Goal: Information Seeking & Learning: Learn about a topic

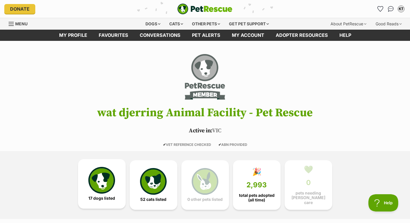
click at [107, 184] on img at bounding box center [101, 180] width 26 height 26
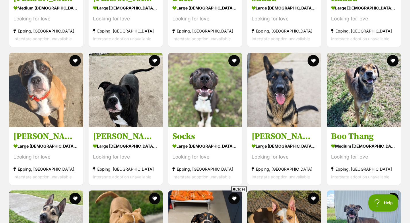
scroll to position [658, 0]
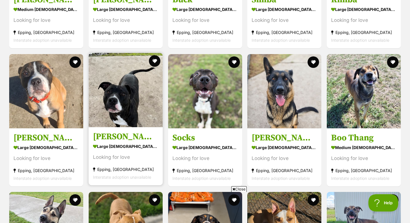
click at [125, 145] on div "large [DEMOGRAPHIC_DATA] Dog" at bounding box center [125, 146] width 65 height 8
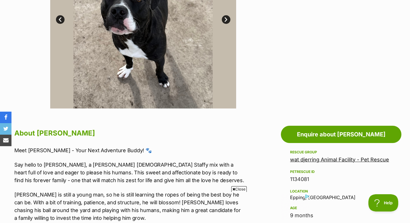
scroll to position [150, 0]
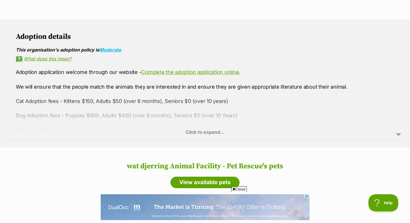
scroll to position [381, 0]
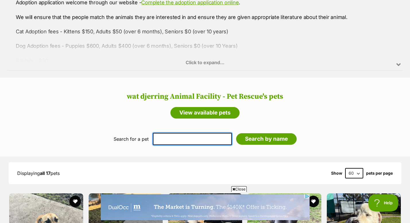
click at [172, 136] on input "text" at bounding box center [192, 139] width 79 height 12
type input "Buddy"
click at [236, 133] on input "Search by name" at bounding box center [266, 138] width 61 height 11
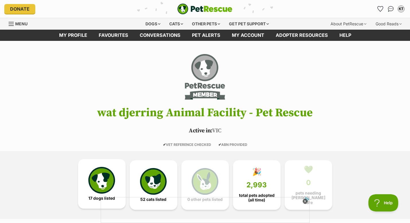
click at [105, 174] on img at bounding box center [101, 180] width 26 height 26
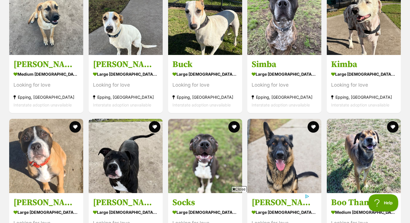
scroll to position [607, 0]
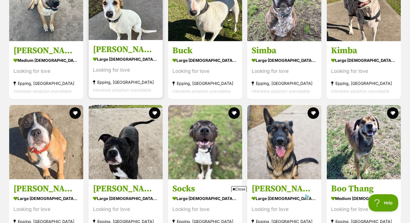
click at [110, 59] on div "large [DEMOGRAPHIC_DATA] Dog" at bounding box center [125, 59] width 65 height 8
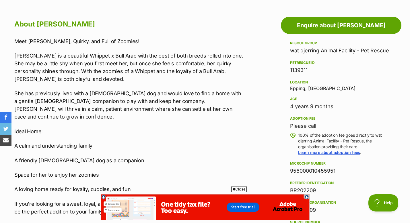
scroll to position [289, 0]
